Goal: Task Accomplishment & Management: Use online tool/utility

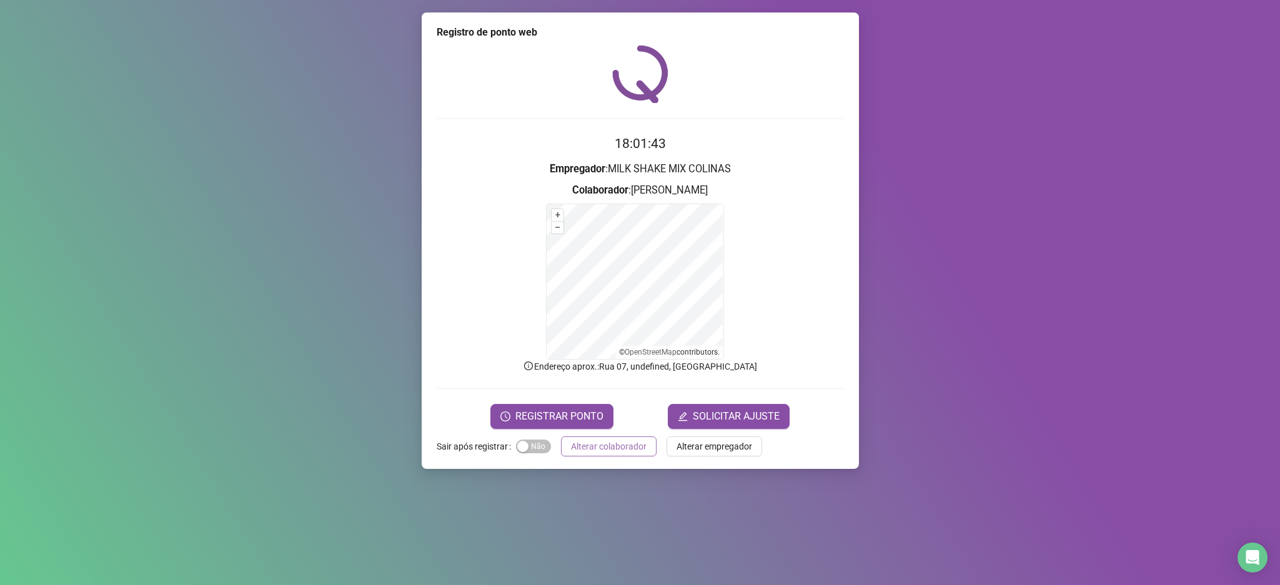
click at [607, 450] on span "Alterar colaborador" at bounding box center [609, 447] width 76 height 14
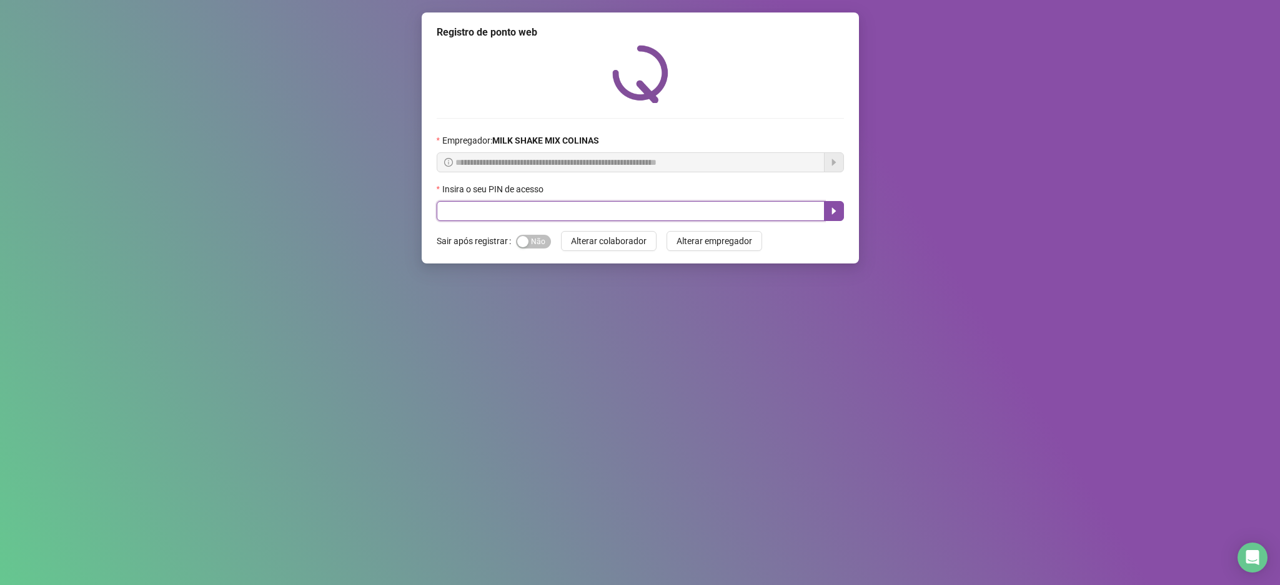
click at [547, 203] on input "text" at bounding box center [631, 211] width 388 height 20
type input "*****"
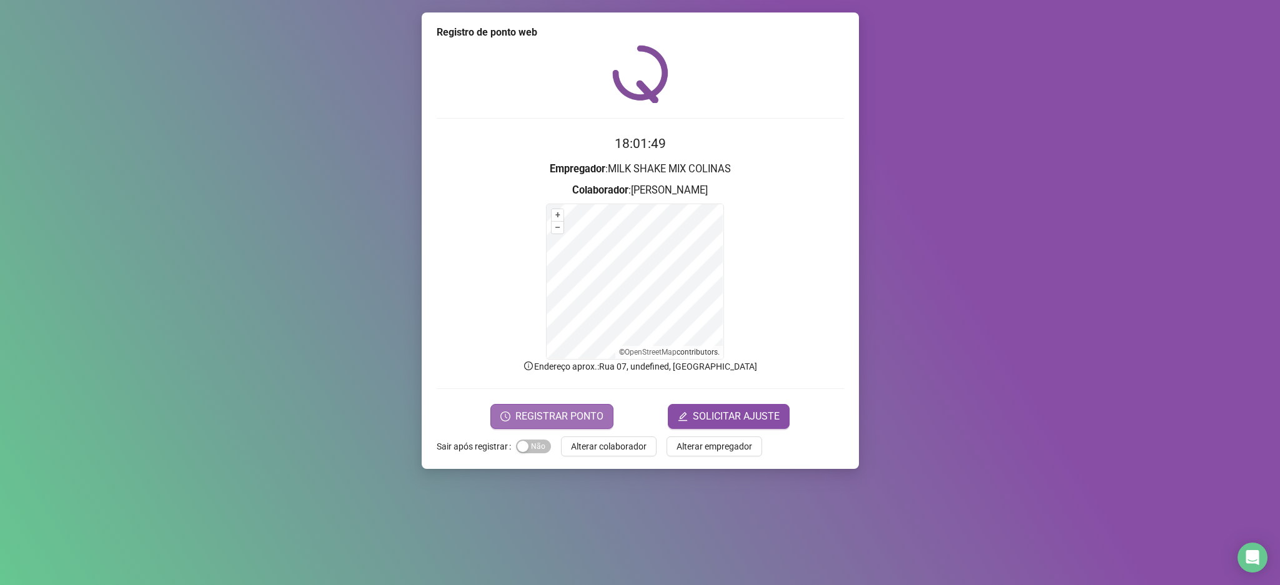
click at [585, 422] on span "REGISTRAR PONTO" at bounding box center [559, 416] width 88 height 15
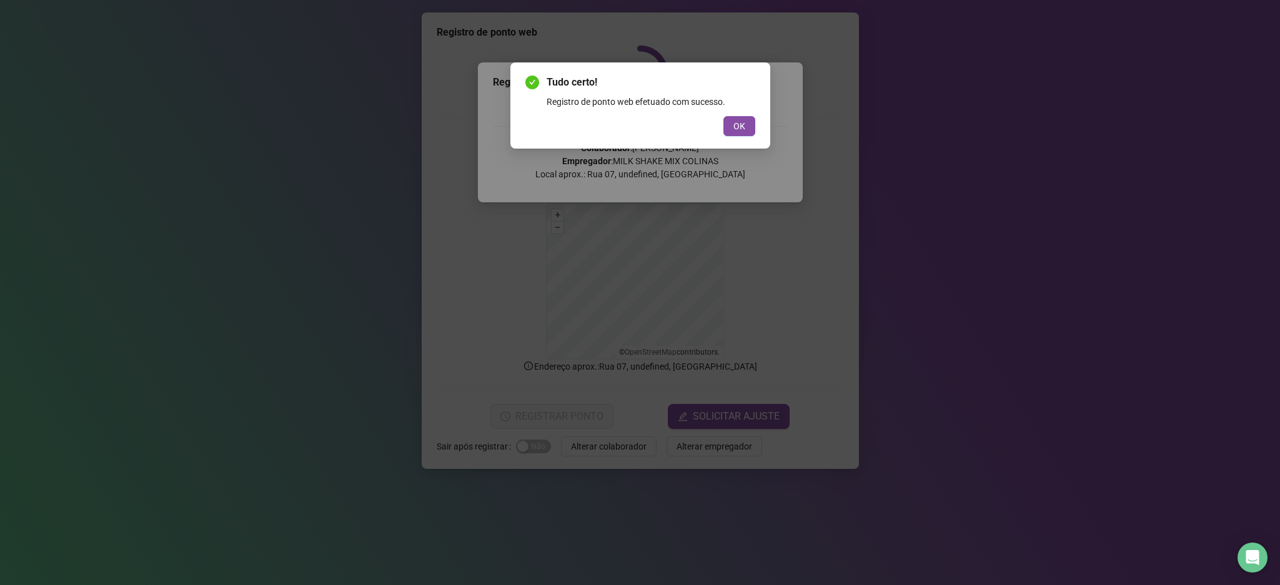
drag, startPoint x: 740, startPoint y: 128, endPoint x: 760, endPoint y: 129, distance: 19.4
click at [758, 129] on div "Tudo certo! Registro de ponto web efetuado com sucesso. OK" at bounding box center [640, 105] width 260 height 86
click at [729, 124] on button "OK" at bounding box center [739, 126] width 32 height 20
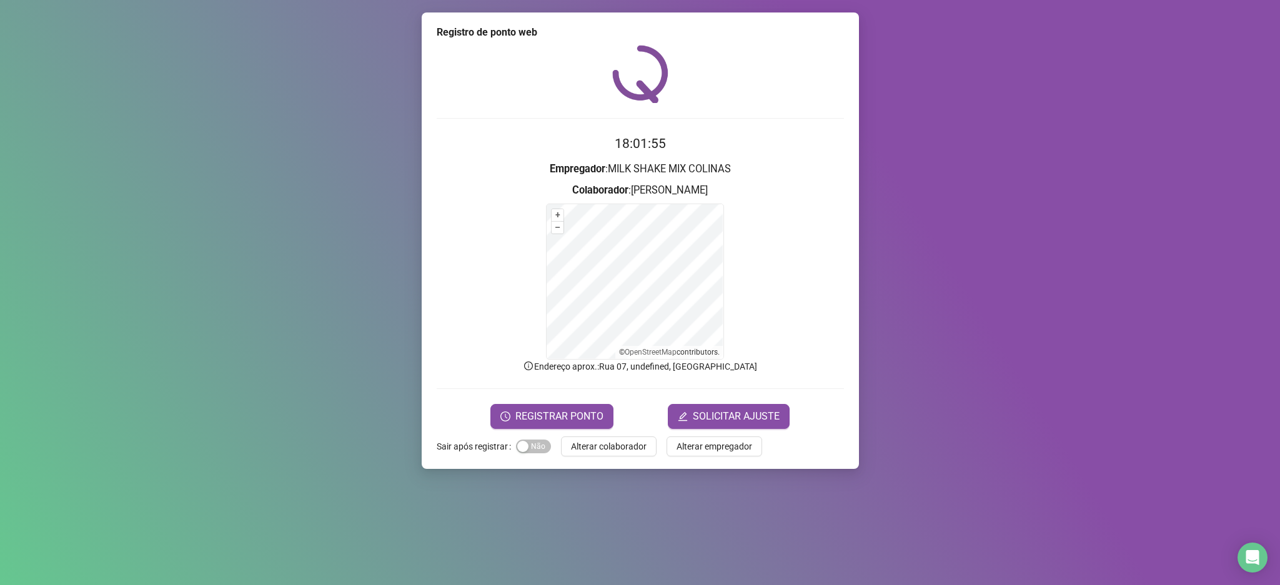
drag, startPoint x: 604, startPoint y: 446, endPoint x: 564, endPoint y: 360, distance: 94.5
click at [604, 444] on span "Alterar colaborador" at bounding box center [609, 447] width 76 height 14
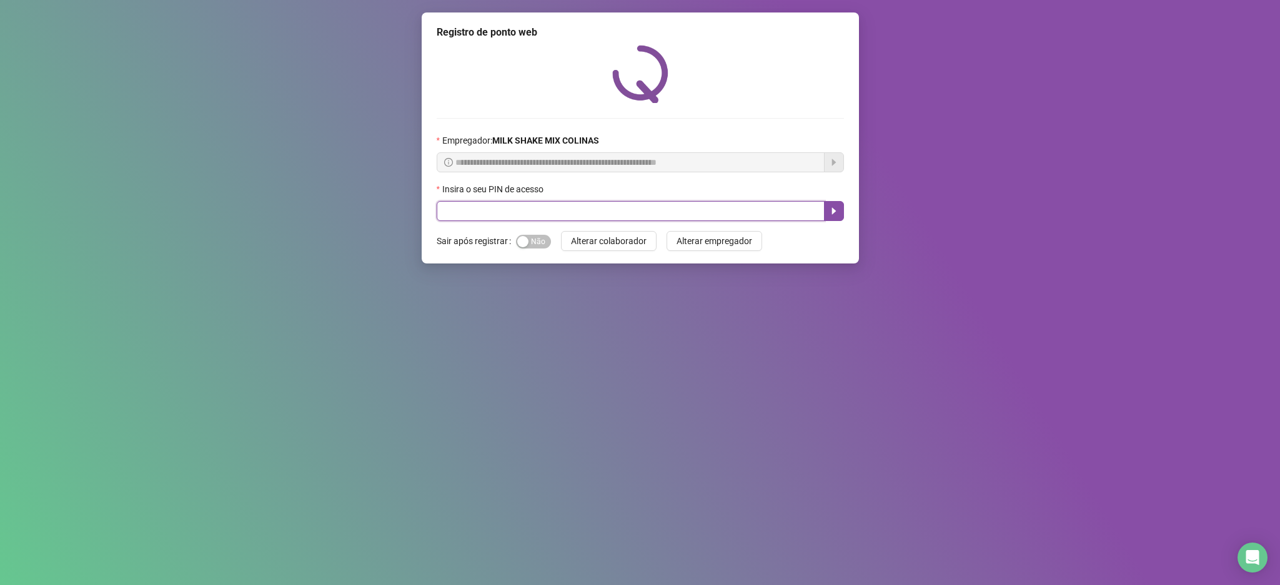
click at [460, 216] on input "text" at bounding box center [631, 211] width 388 height 20
type input "****"
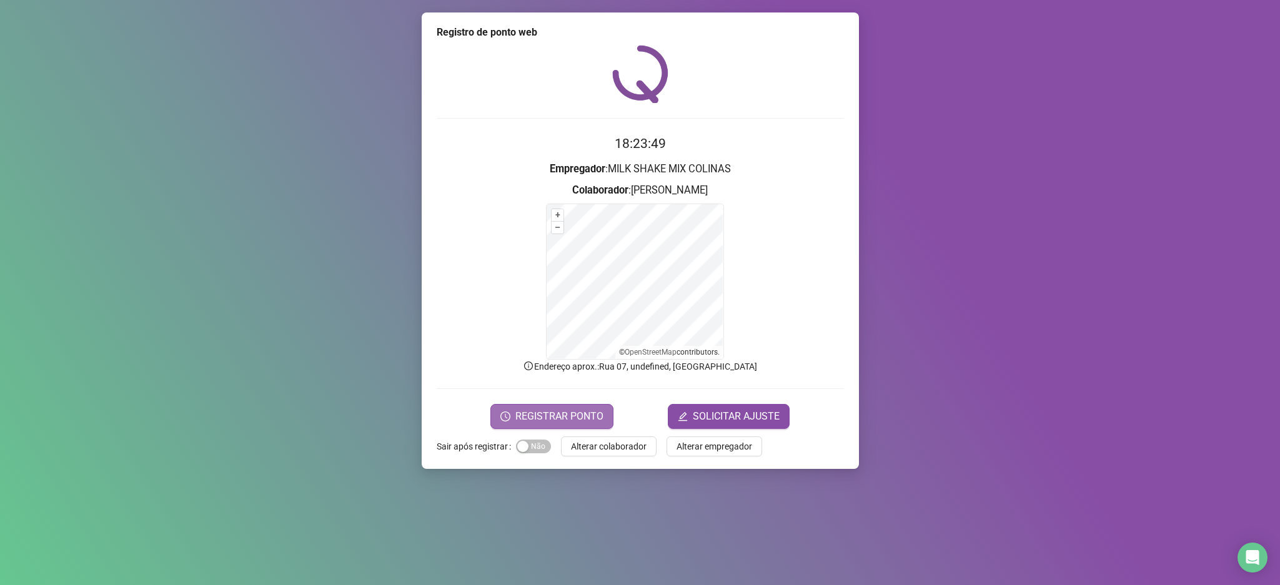
click at [551, 415] on span "REGISTRAR PONTO" at bounding box center [559, 416] width 88 height 15
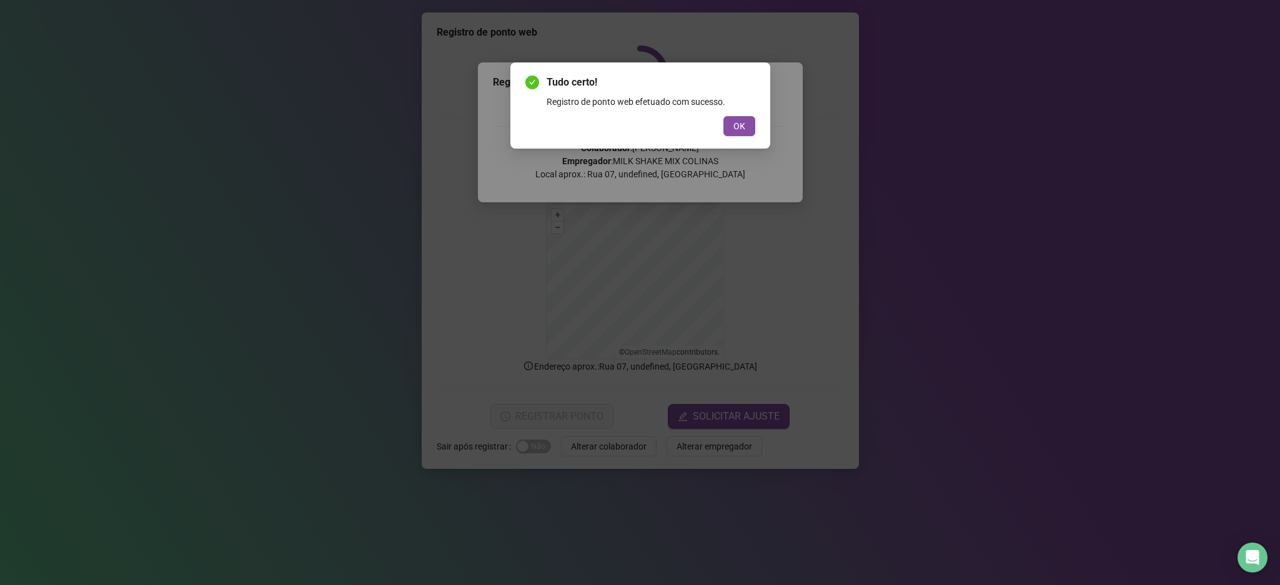
drag, startPoint x: 748, startPoint y: 122, endPoint x: 733, endPoint y: 118, distance: 15.5
click at [743, 122] on button "OK" at bounding box center [739, 126] width 32 height 20
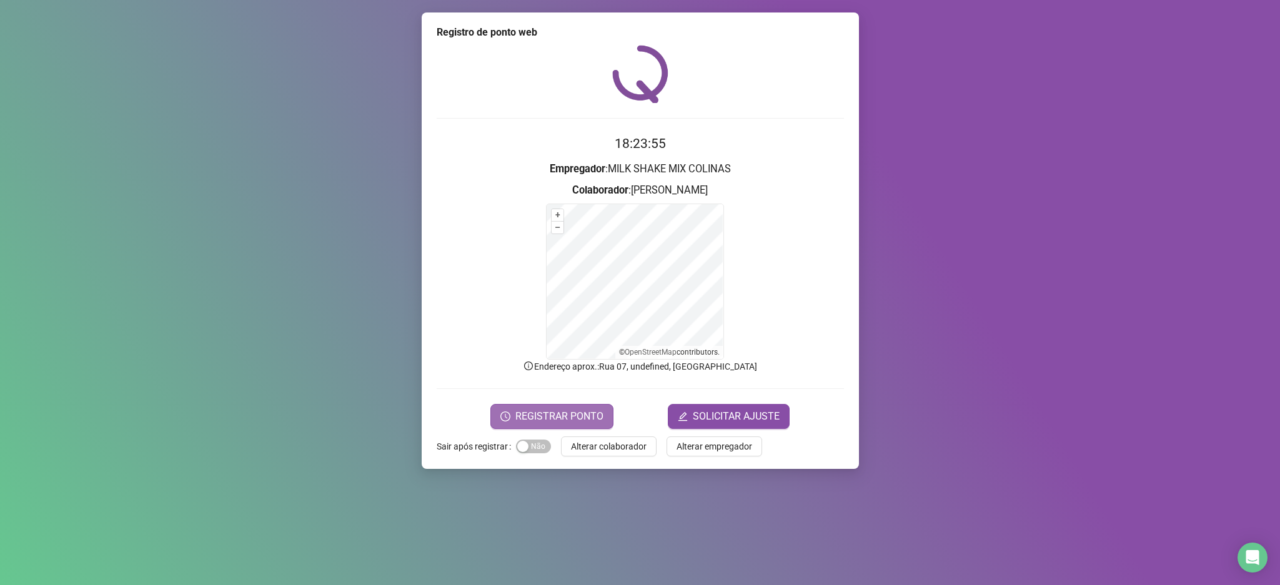
click at [542, 414] on span "REGISTRAR PONTO" at bounding box center [559, 416] width 88 height 15
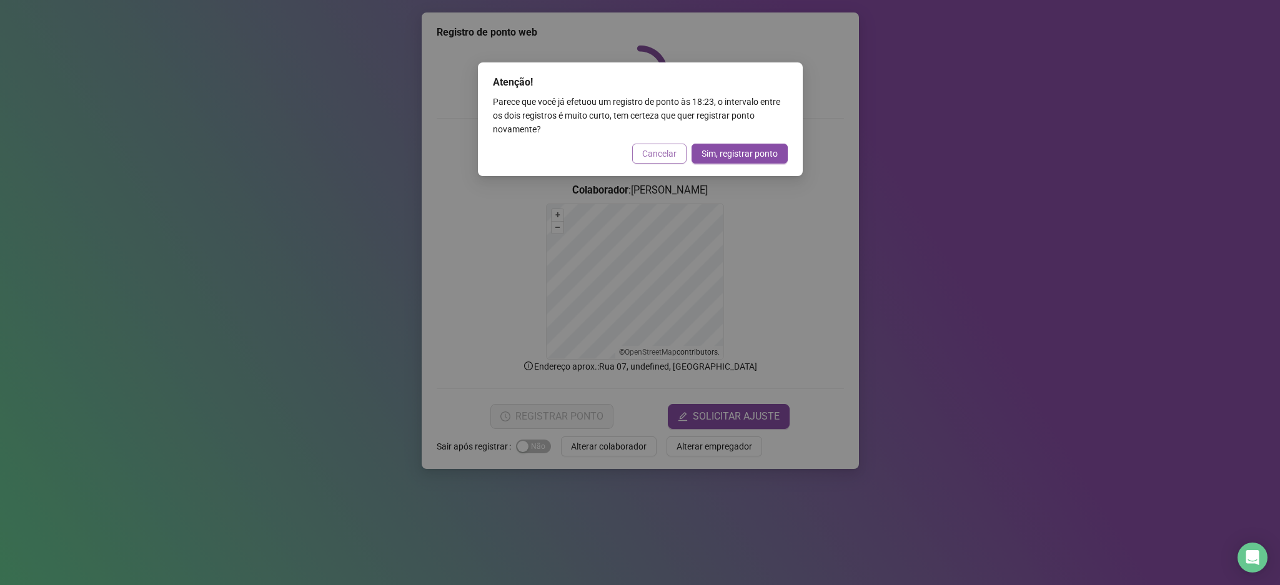
click at [652, 152] on span "Cancelar" at bounding box center [659, 154] width 34 height 14
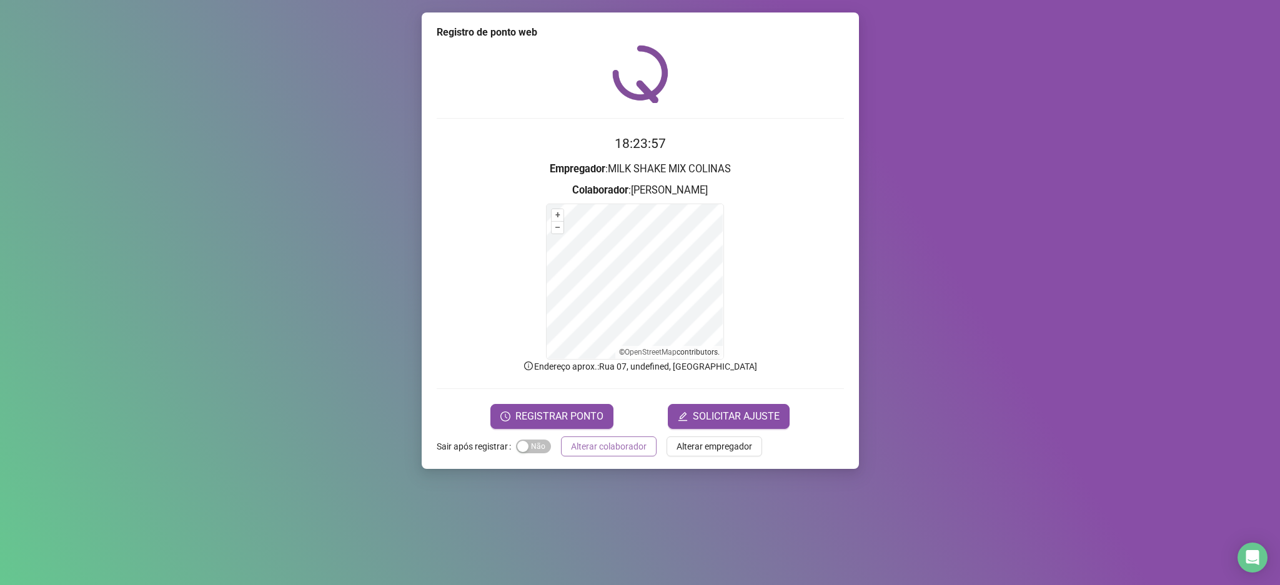
click at [592, 443] on span "Alterar colaborador" at bounding box center [609, 447] width 76 height 14
